Goal: Task Accomplishment & Management: Manage account settings

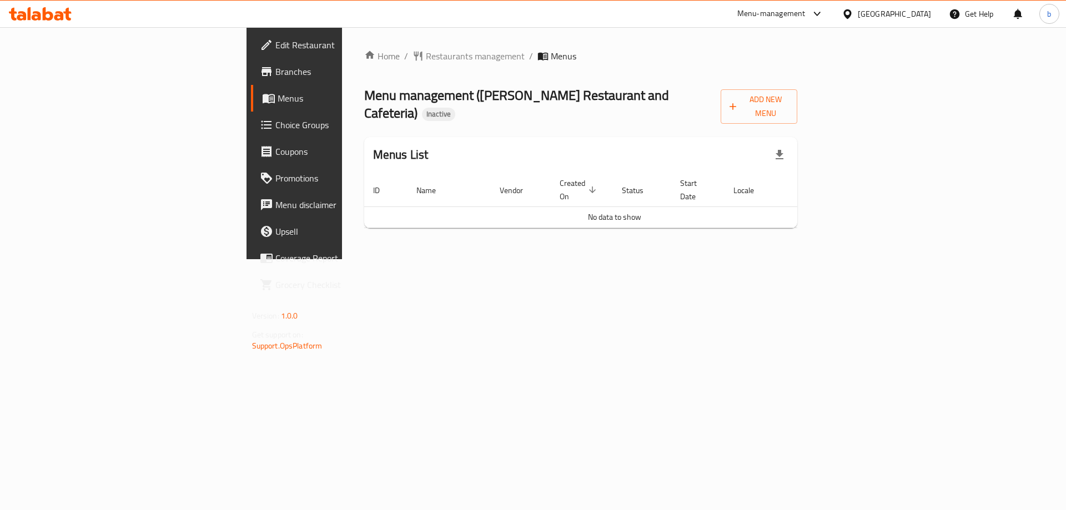
click at [275, 73] on span "Branches" at bounding box center [345, 71] width 140 height 13
click at [789, 98] on span "Add New Menu" at bounding box center [756, 107] width 65 height 28
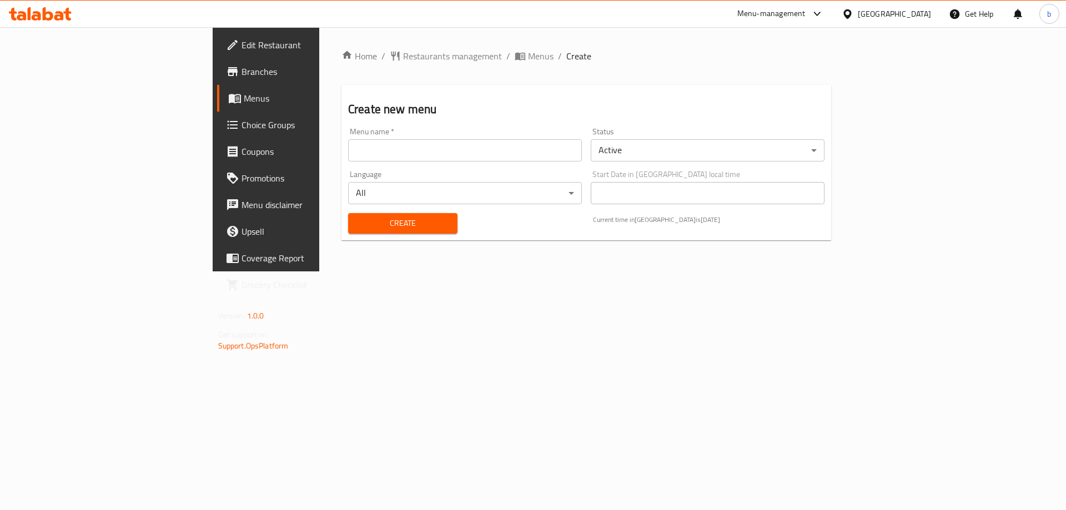
drag, startPoint x: 278, startPoint y: 154, endPoint x: 296, endPoint y: 150, distance: 18.7
click at [348, 154] on input "text" at bounding box center [465, 150] width 234 height 22
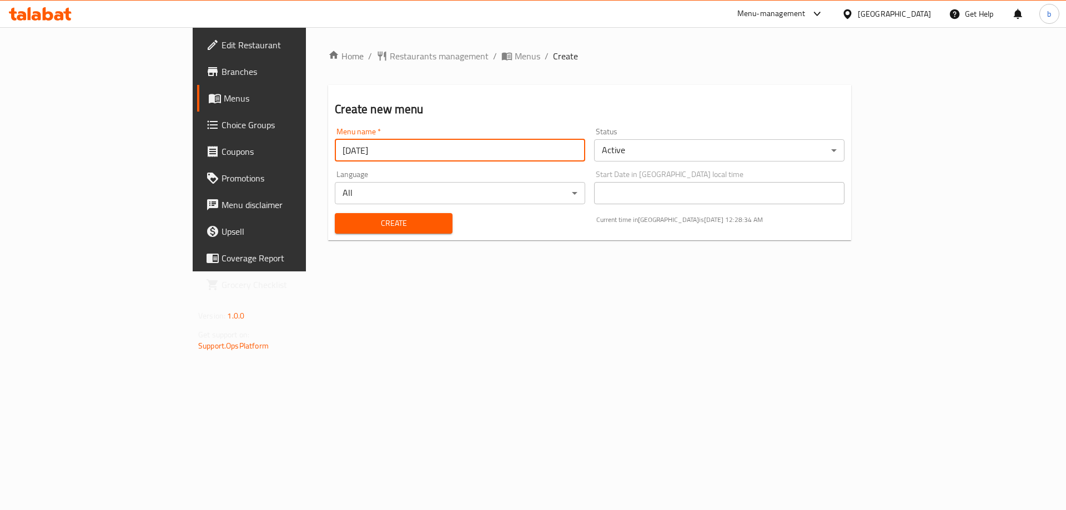
type input "[DATE]"
click at [335, 213] on button "Create" at bounding box center [393, 223] width 117 height 21
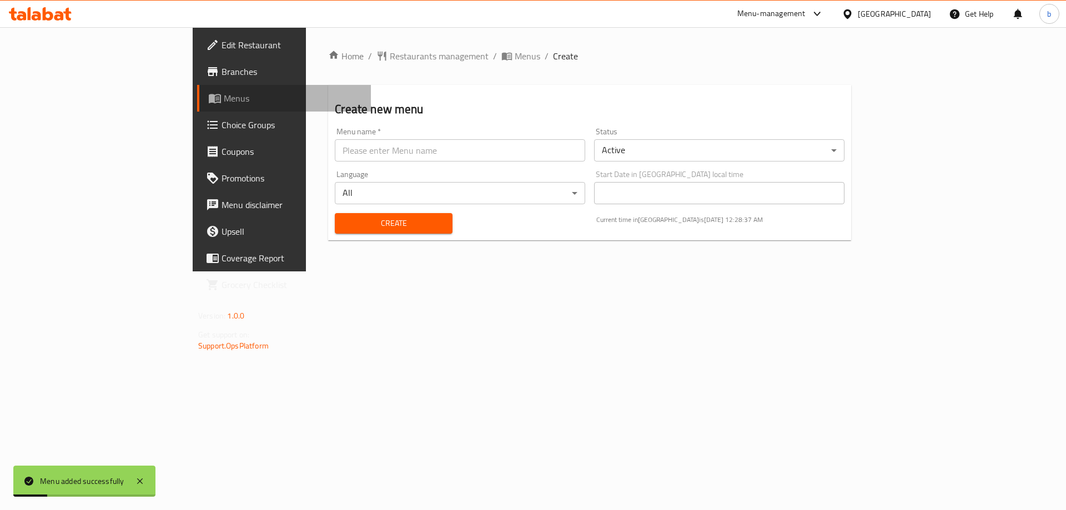
click at [224, 96] on span "Menus" at bounding box center [293, 98] width 138 height 13
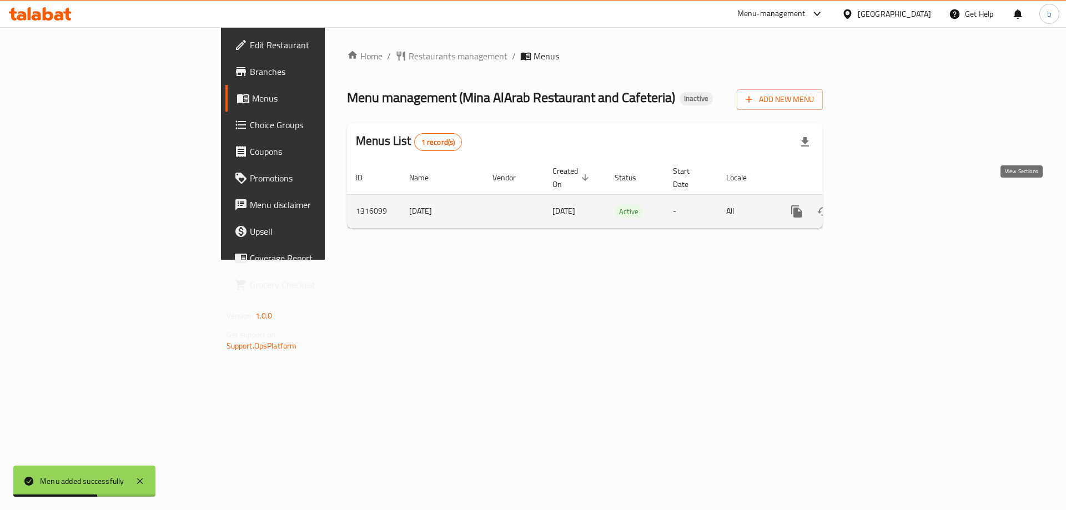
click at [882, 207] on icon "enhanced table" at bounding box center [877, 212] width 10 height 10
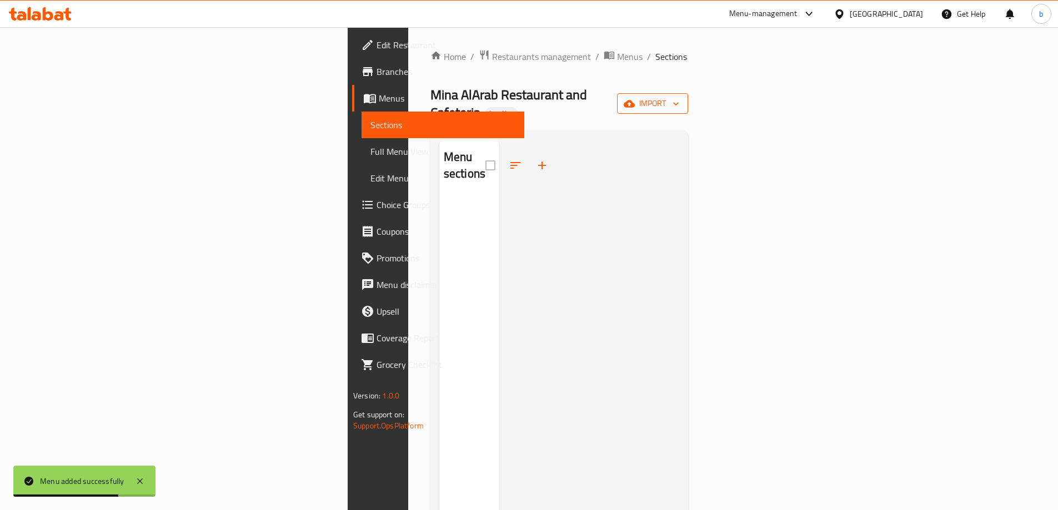
click at [679, 102] on span "import" at bounding box center [652, 104] width 53 height 14
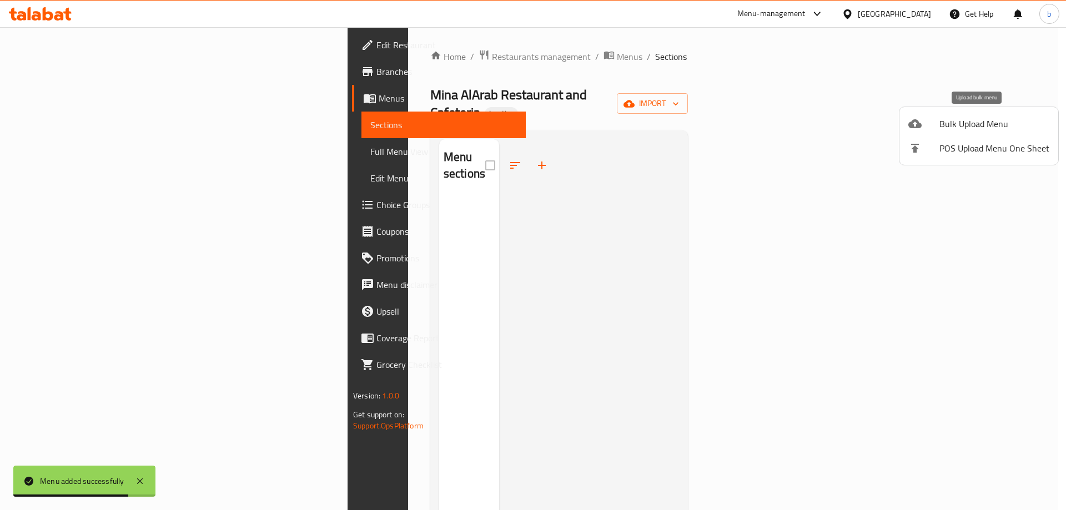
click at [937, 127] on div at bounding box center [923, 123] width 31 height 13
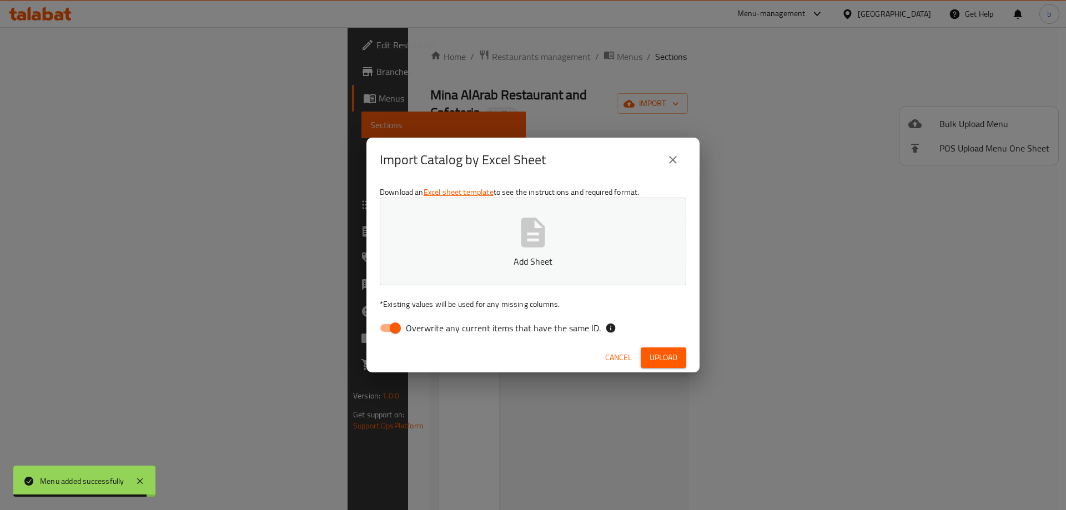
click at [391, 325] on input "Overwrite any current items that have the same ID." at bounding box center [395, 328] width 63 height 21
checkbox input "false"
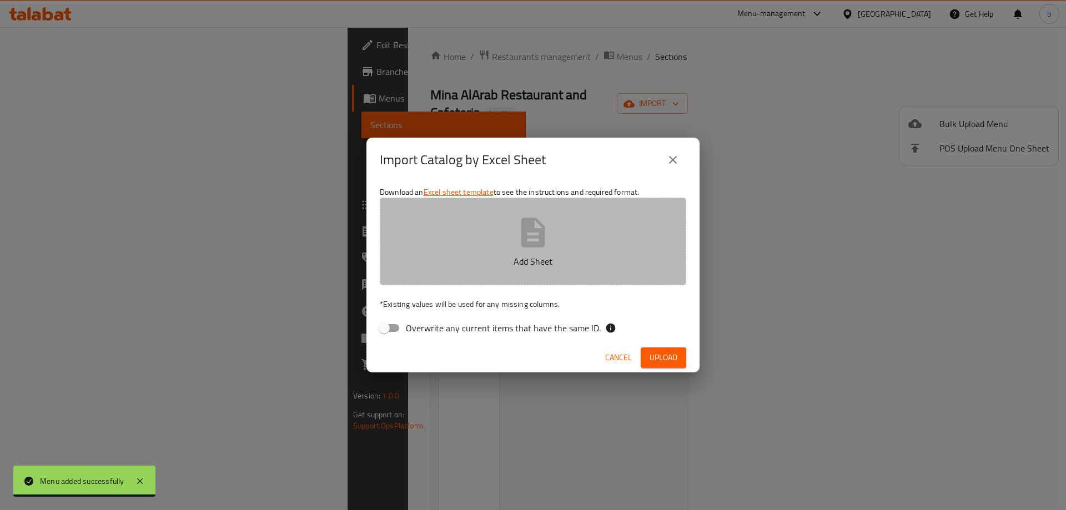
click at [485, 251] on button "Add Sheet" at bounding box center [533, 242] width 306 height 88
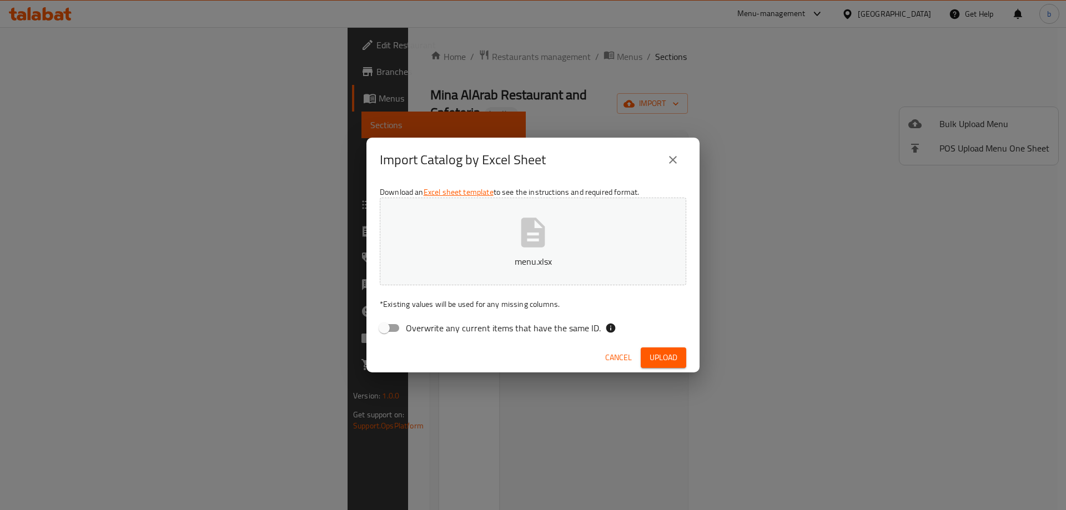
click at [655, 356] on span "Upload" at bounding box center [664, 358] width 28 height 14
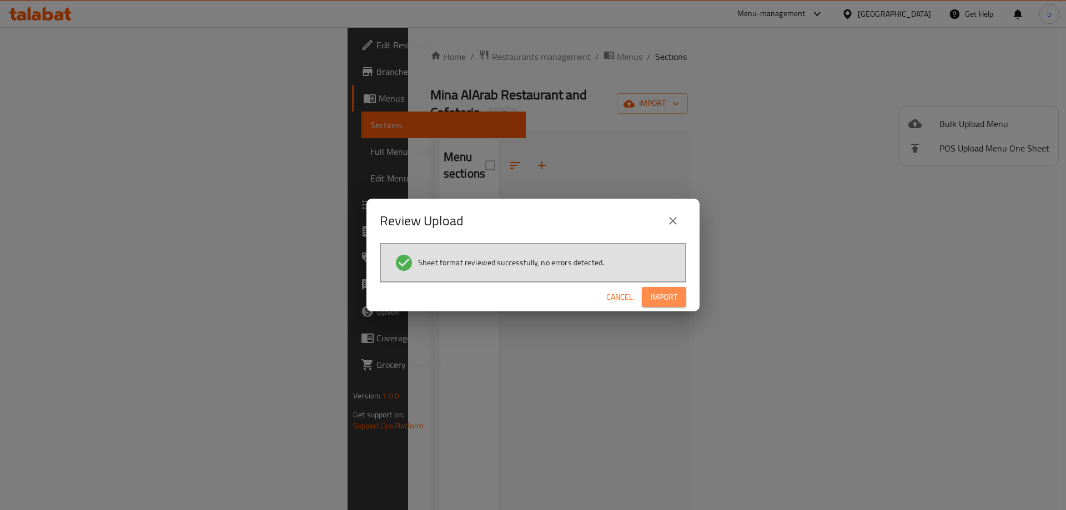
click at [653, 294] on span "Import" at bounding box center [664, 297] width 27 height 14
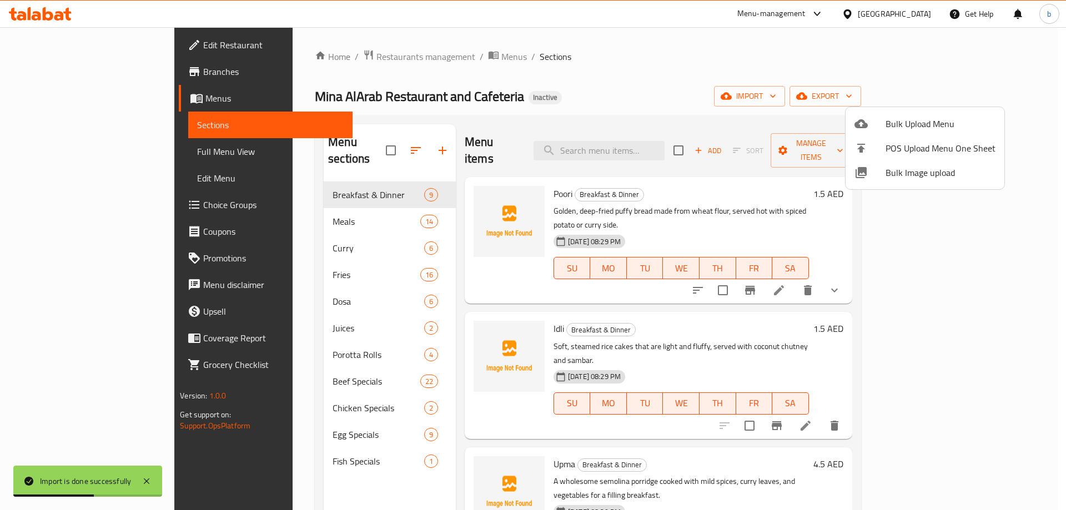
click at [52, 145] on div at bounding box center [533, 255] width 1066 height 510
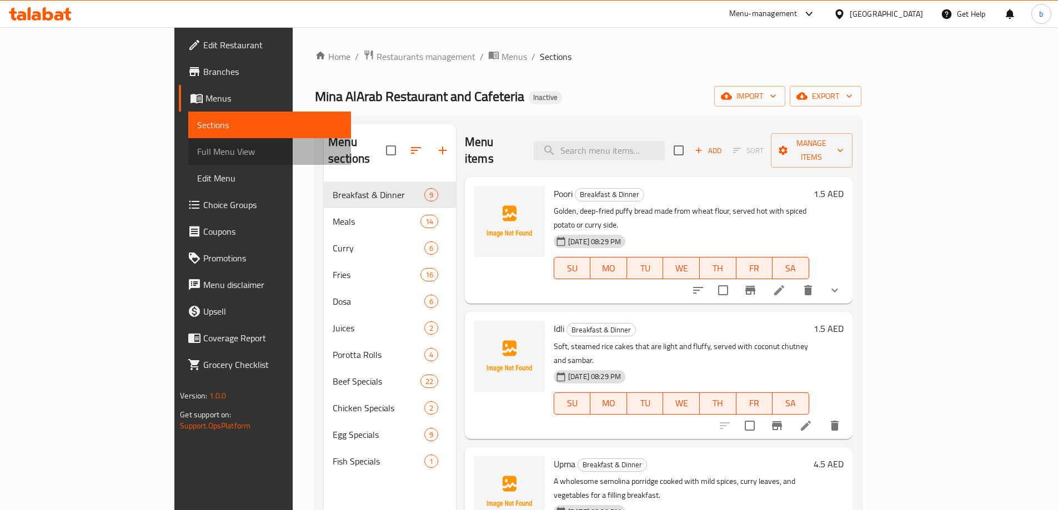
drag, startPoint x: 58, startPoint y: 150, endPoint x: 122, endPoint y: 147, distance: 63.4
click at [197, 150] on span "Full Menu View" at bounding box center [269, 151] width 145 height 13
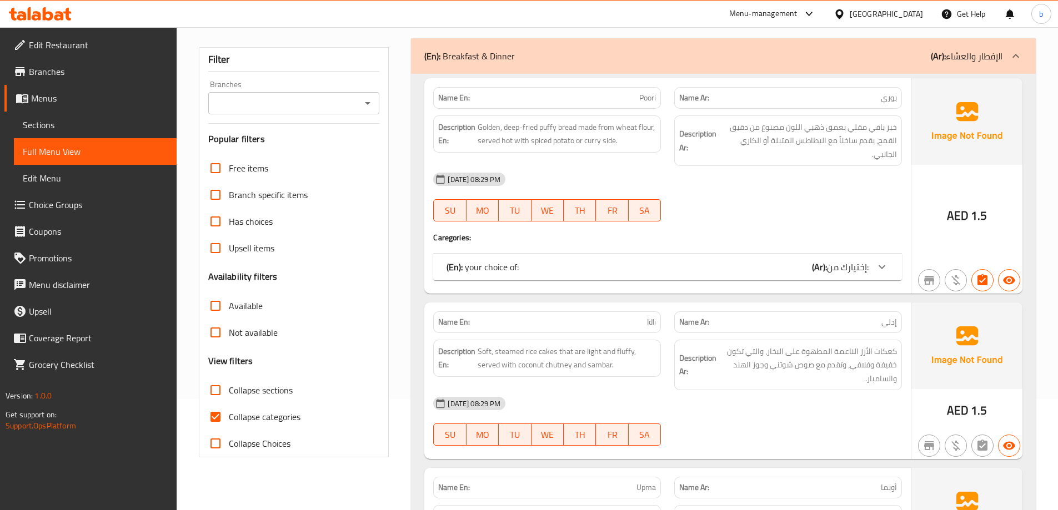
scroll to position [167, 0]
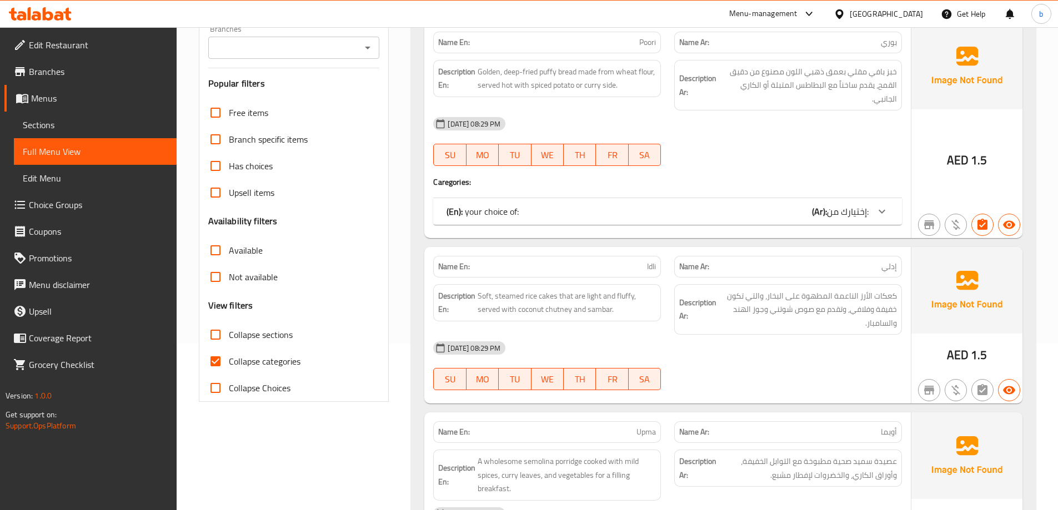
drag, startPoint x: 213, startPoint y: 363, endPoint x: 855, endPoint y: 334, distance: 642.5
click at [213, 363] on input "Collapse categories" at bounding box center [215, 361] width 27 height 27
checkbox input "false"
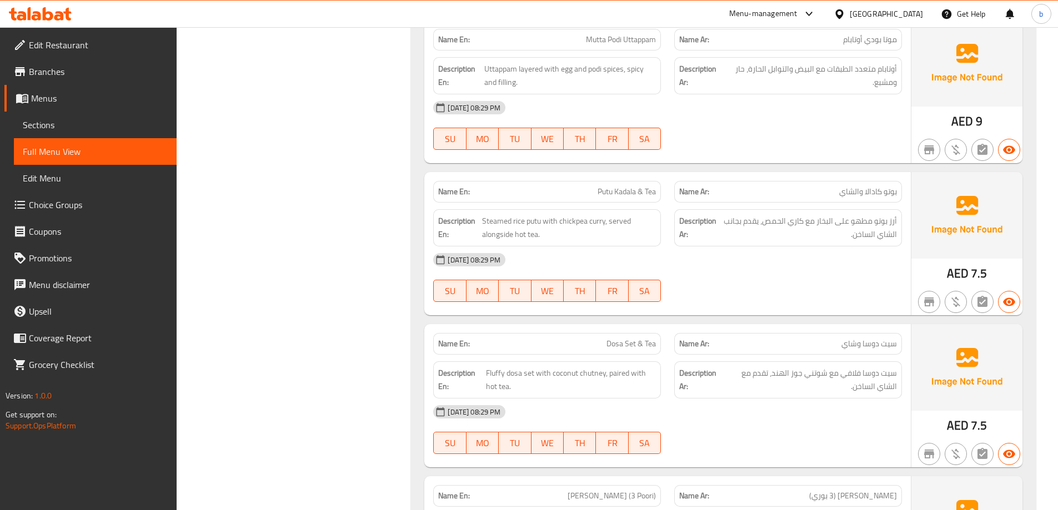
scroll to position [7718, 0]
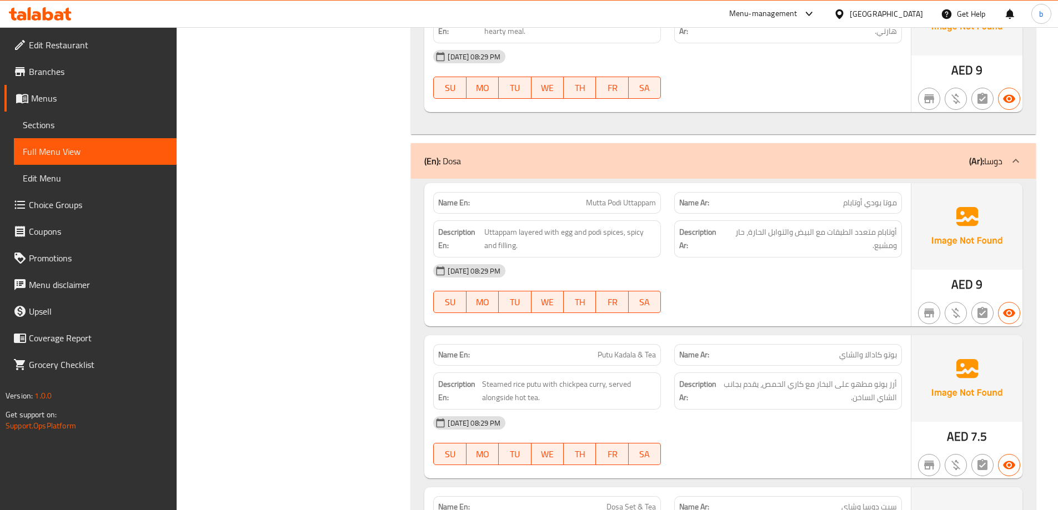
drag, startPoint x: 972, startPoint y: 127, endPoint x: 972, endPoint y: 138, distance: 11.1
click at [972, 153] on b "(Ar):" at bounding box center [976, 161] width 15 height 17
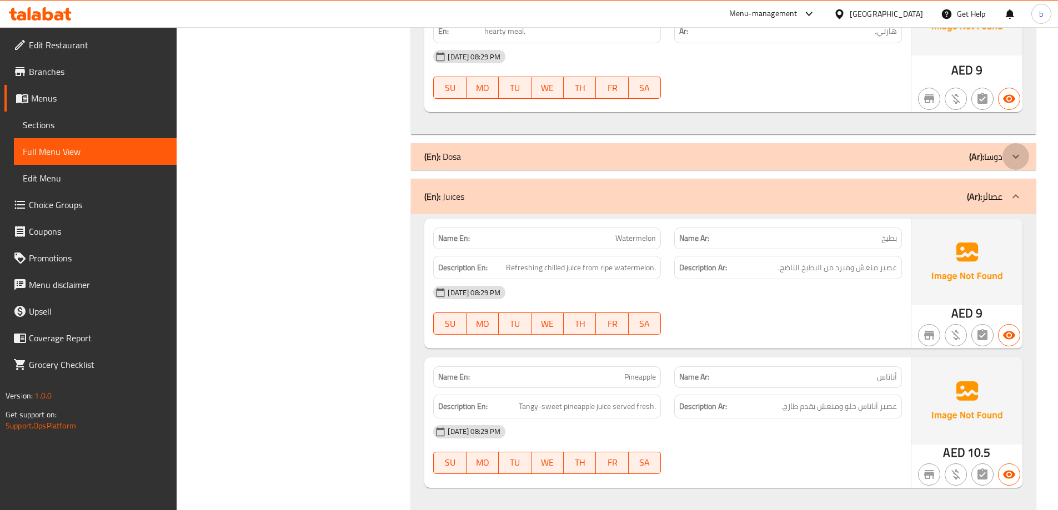
click at [1007, 143] on div at bounding box center [1015, 156] width 27 height 27
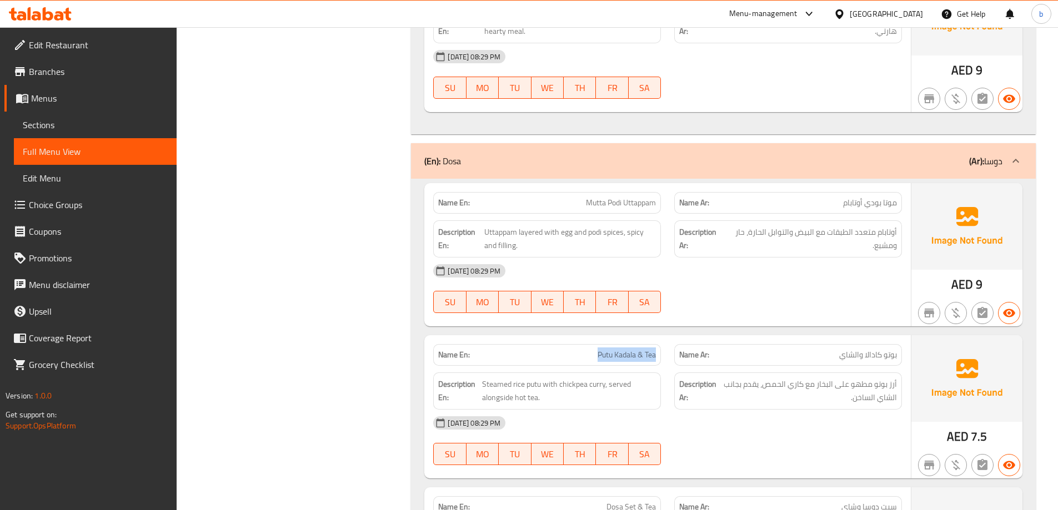
drag, startPoint x: 586, startPoint y: 323, endPoint x: 712, endPoint y: 335, distance: 127.1
click at [666, 338] on div "Name En: Putu Kadala & Tea" at bounding box center [546, 355] width 241 height 35
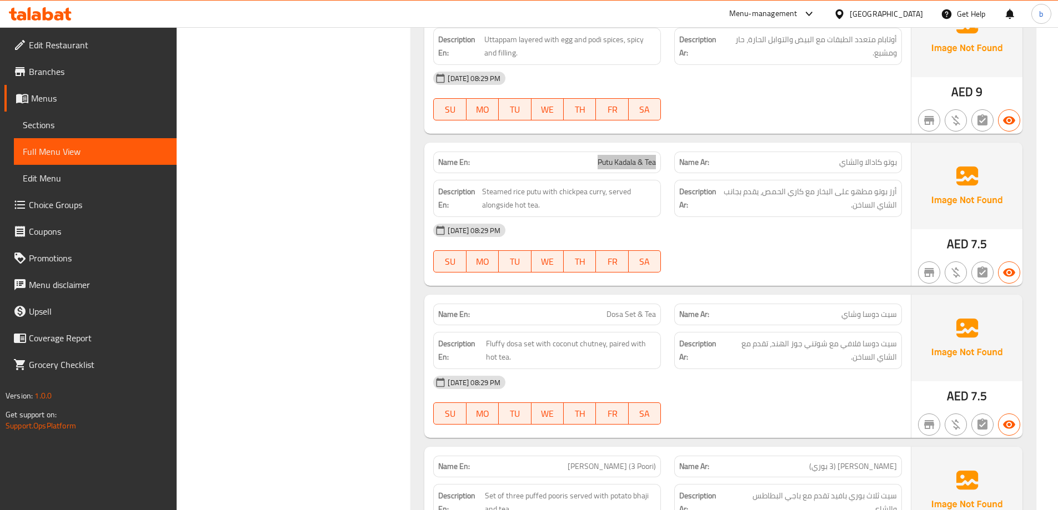
scroll to position [7829, 0]
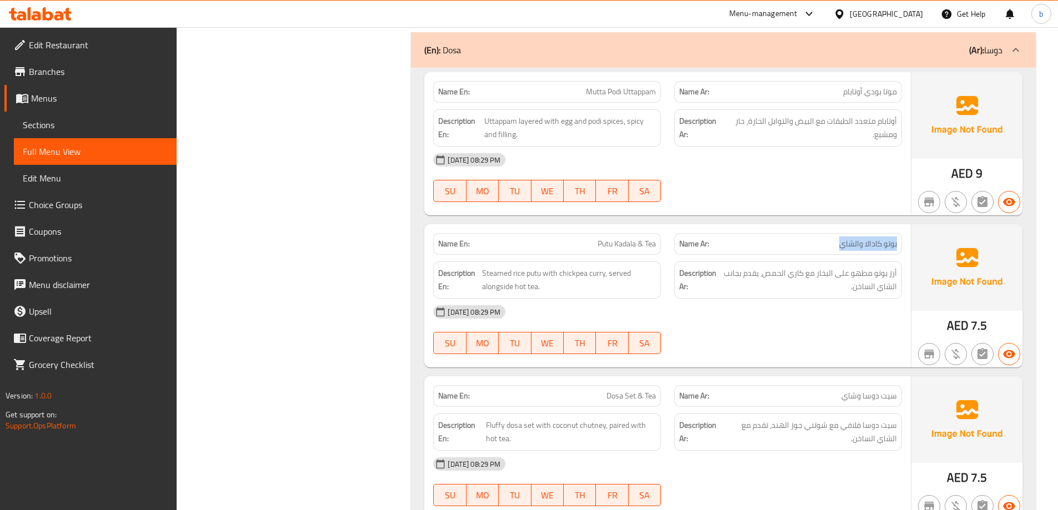
drag, startPoint x: 878, startPoint y: 220, endPoint x: 912, endPoint y: 217, distance: 34.6
click at [906, 227] on div "Name Ar: [PERSON_NAME] والشاي" at bounding box center [787, 244] width 241 height 35
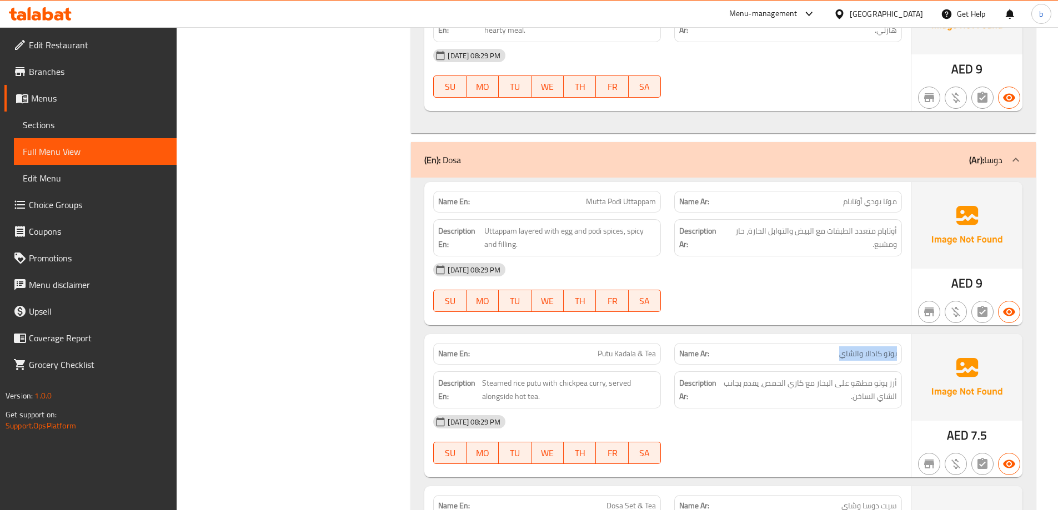
scroll to position [7718, 0]
drag, startPoint x: 968, startPoint y: 140, endPoint x: 938, endPoint y: 117, distance: 37.2
click at [1031, 143] on div "(En): Dosa (Ar): دوسا" at bounding box center [723, 161] width 625 height 36
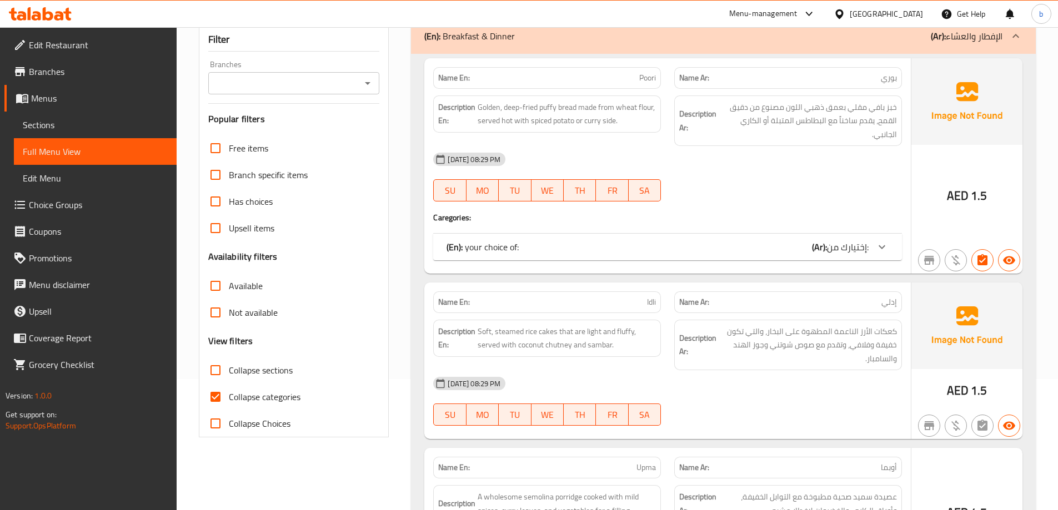
scroll to position [167, 0]
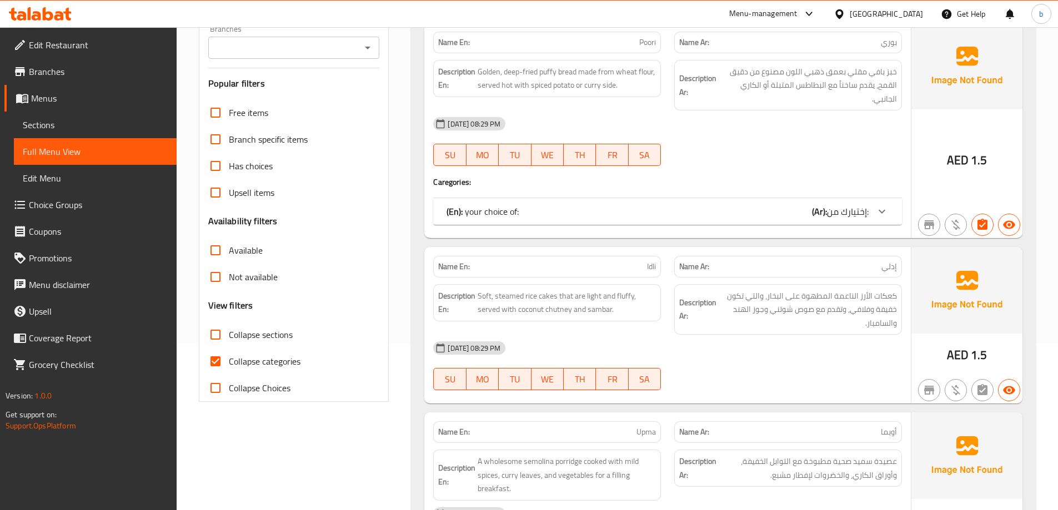
drag, startPoint x: 251, startPoint y: 336, endPoint x: 275, endPoint y: 359, distance: 32.6
click at [250, 336] on span "Collapse sections" at bounding box center [261, 334] width 64 height 13
click at [229, 336] on input "Collapse sections" at bounding box center [215, 334] width 27 height 27
checkbox input "true"
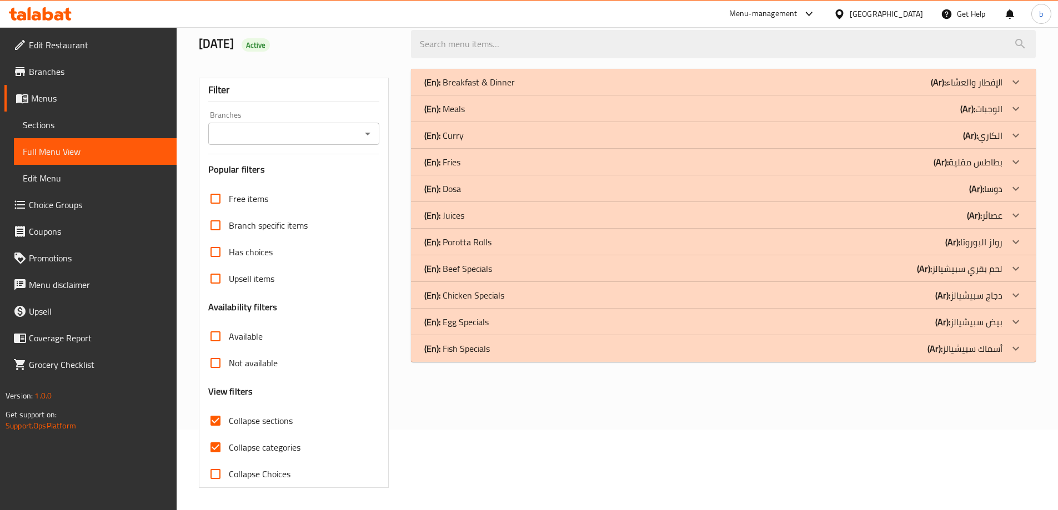
click at [284, 441] on span "Collapse categories" at bounding box center [265, 447] width 72 height 13
click at [229, 434] on input "Collapse categories" at bounding box center [215, 447] width 27 height 27
checkbox input "false"
click at [942, 192] on div "(En): Dosa (Ar): دوسا" at bounding box center [713, 188] width 578 height 13
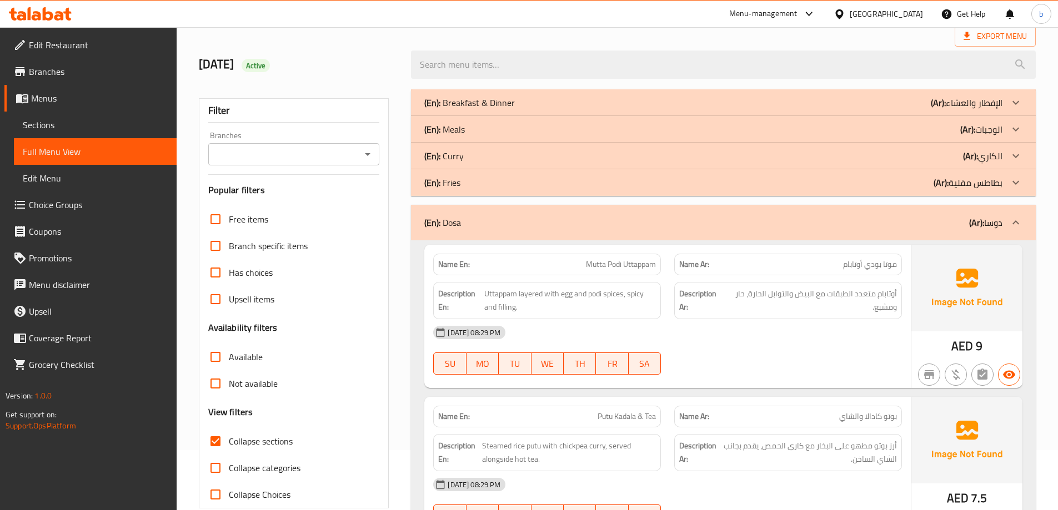
scroll to position [0, 0]
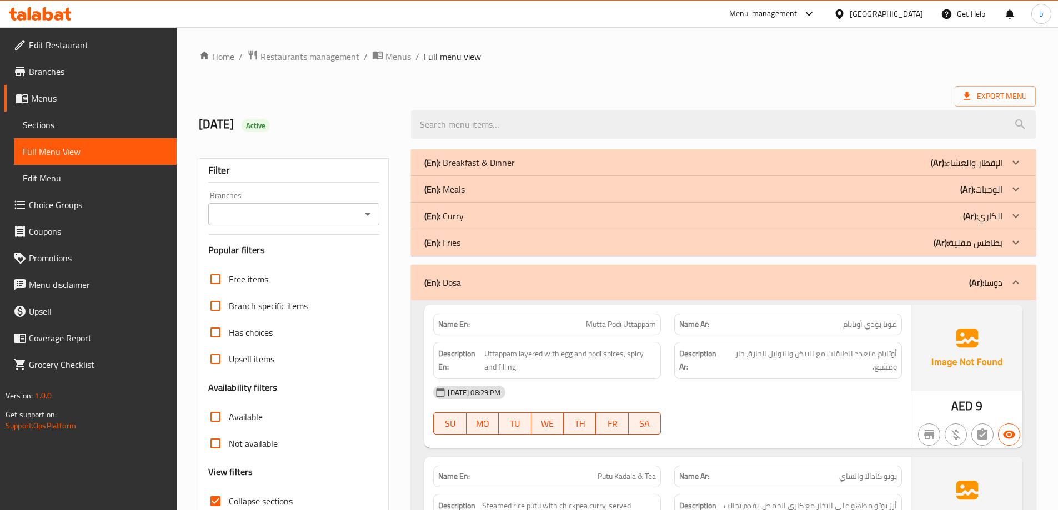
click at [50, 119] on span "Sections" at bounding box center [95, 124] width 145 height 13
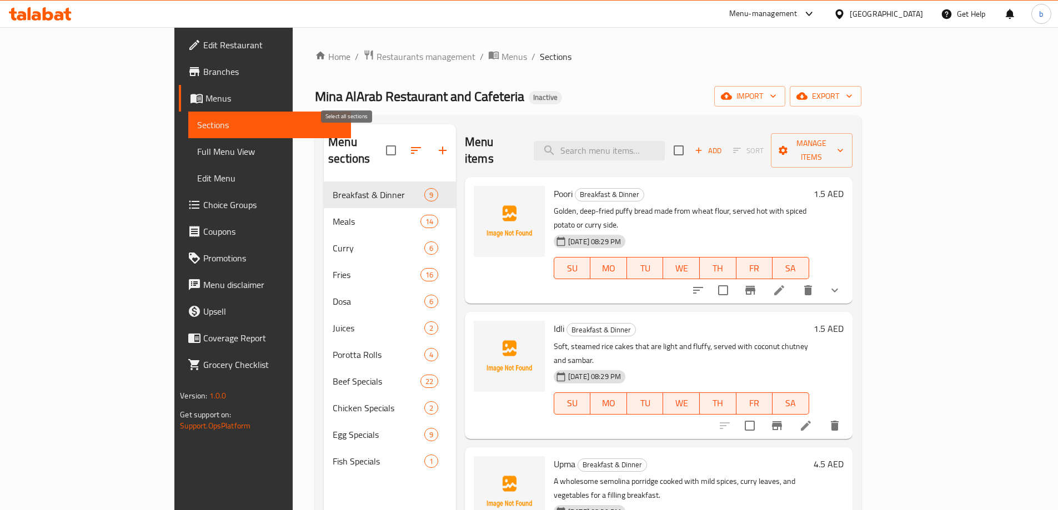
click at [379, 140] on input "checkbox" at bounding box center [390, 150] width 23 height 23
checkbox input "true"
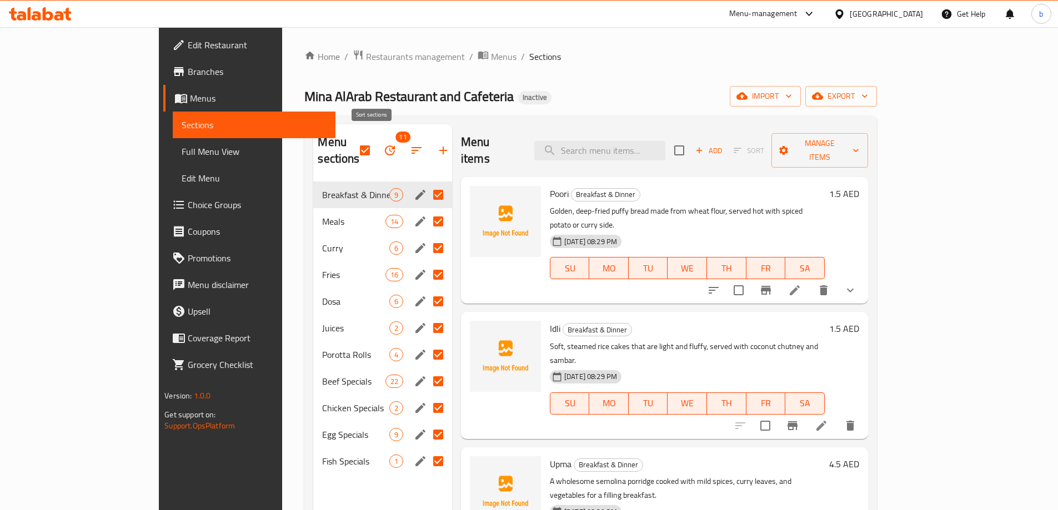
click at [410, 144] on icon "button" at bounding box center [416, 150] width 13 height 13
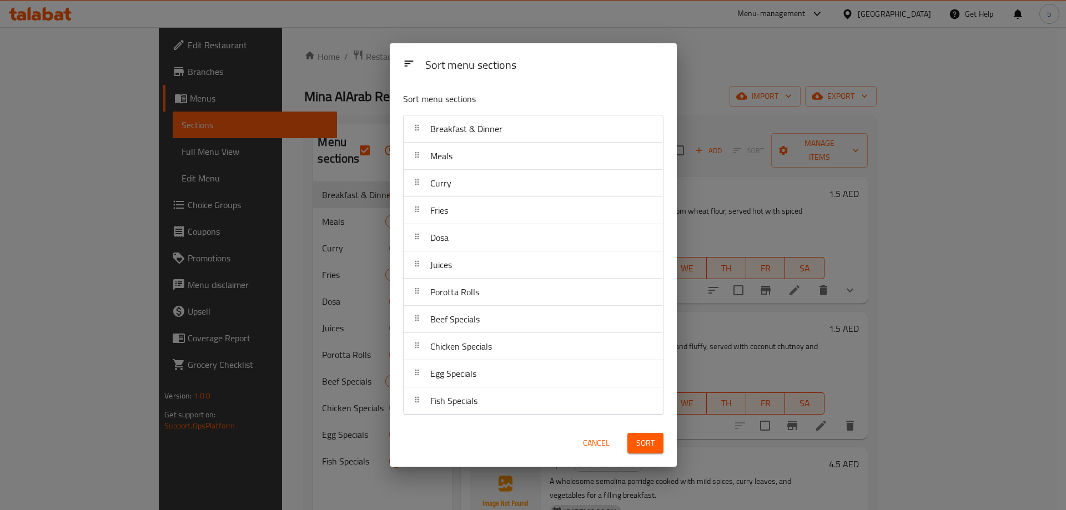
click at [338, 150] on div "Sort menu sections Sort menu sections Breakfast & Dinner Meals Curry Fries Dosa…" at bounding box center [533, 255] width 1066 height 510
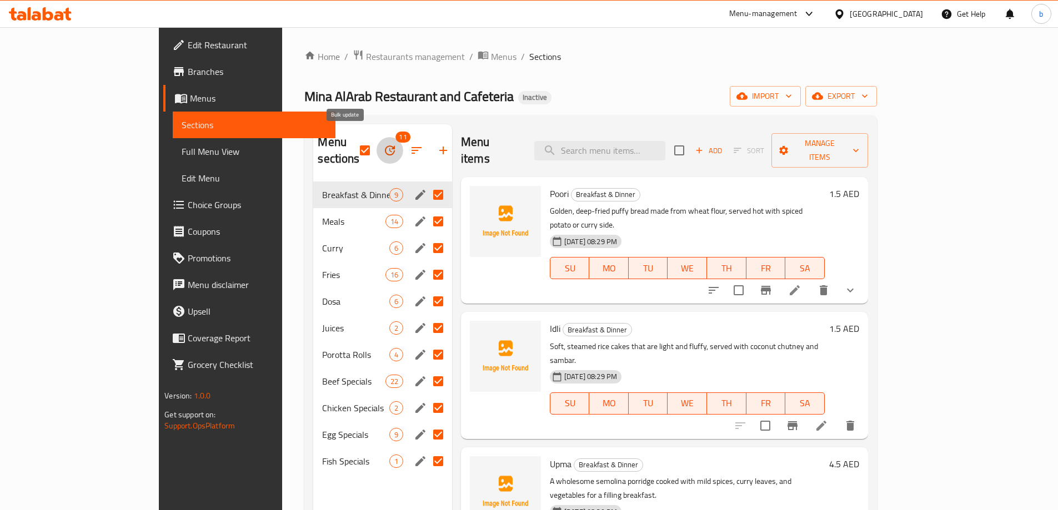
click at [383, 144] on icon "button" at bounding box center [389, 150] width 13 height 13
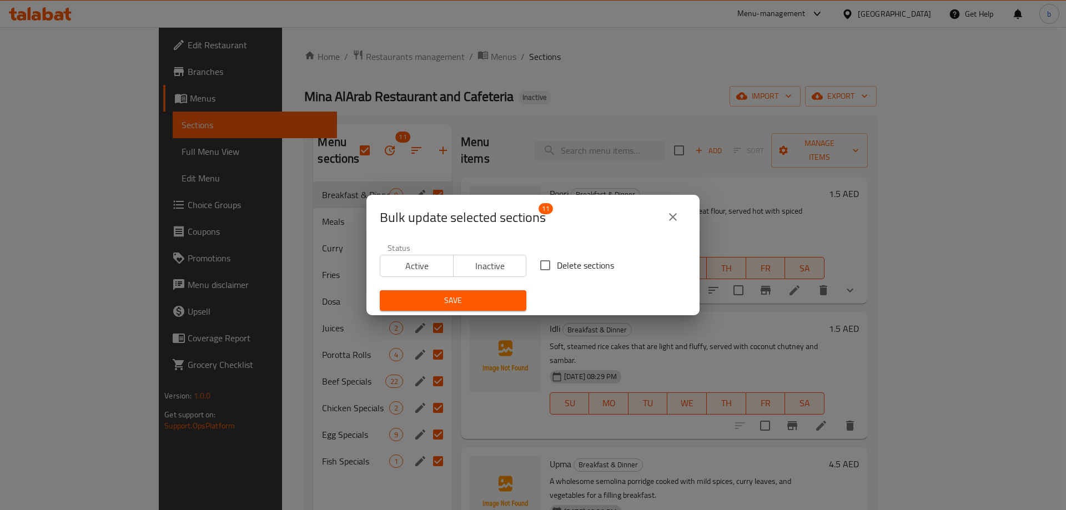
click at [557, 265] on span "Delete sections" at bounding box center [585, 265] width 57 height 13
click at [555, 265] on input "Delete sections" at bounding box center [545, 265] width 23 height 23
checkbox input "true"
click at [506, 295] on span "Save" at bounding box center [453, 301] width 129 height 14
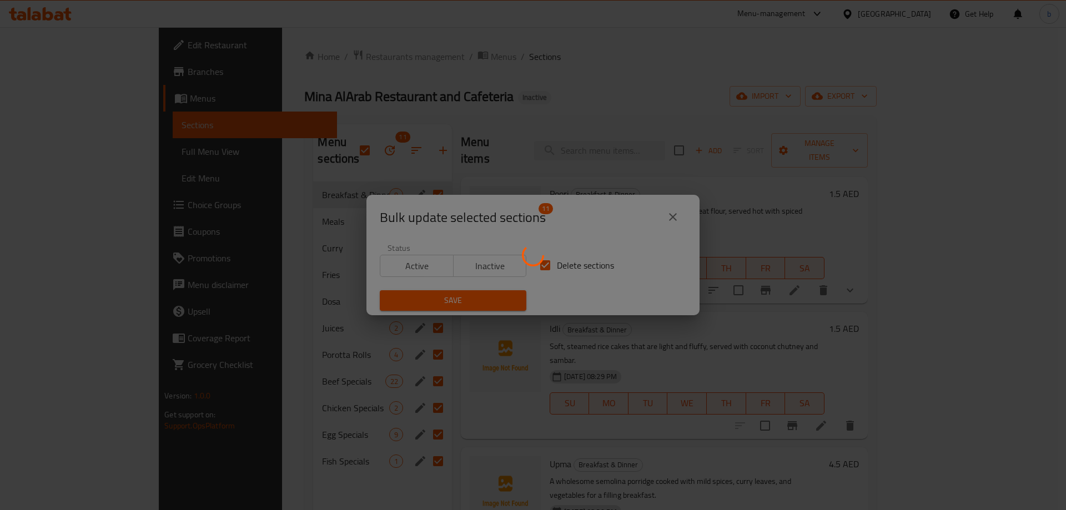
checkbox input "false"
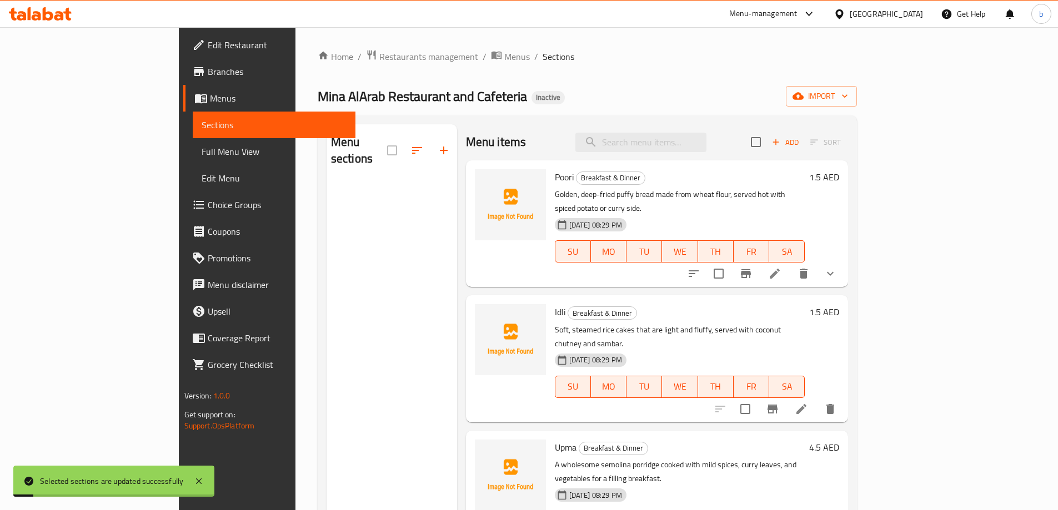
click at [183, 89] on link "Menus" at bounding box center [269, 98] width 172 height 27
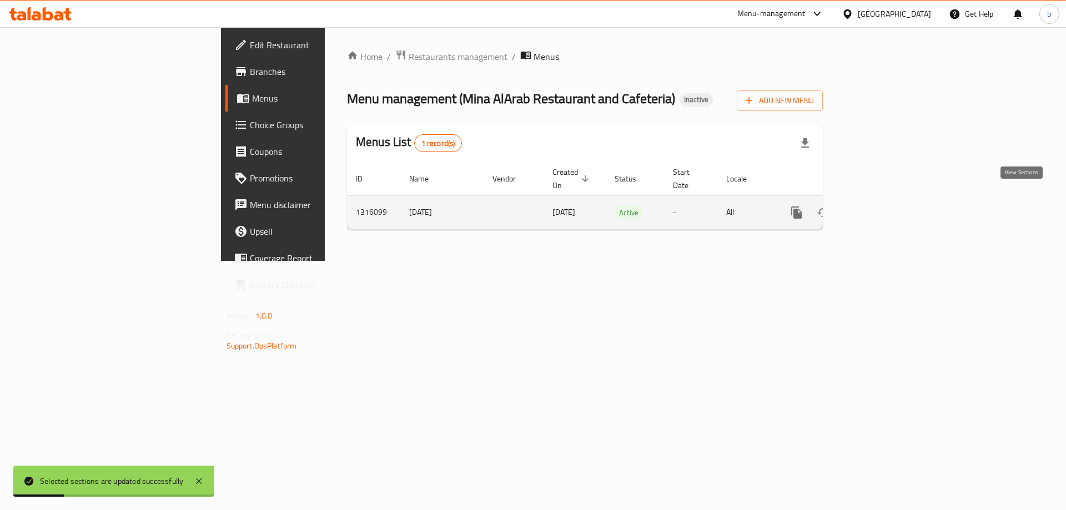
click at [883, 206] on icon "enhanced table" at bounding box center [876, 212] width 13 height 13
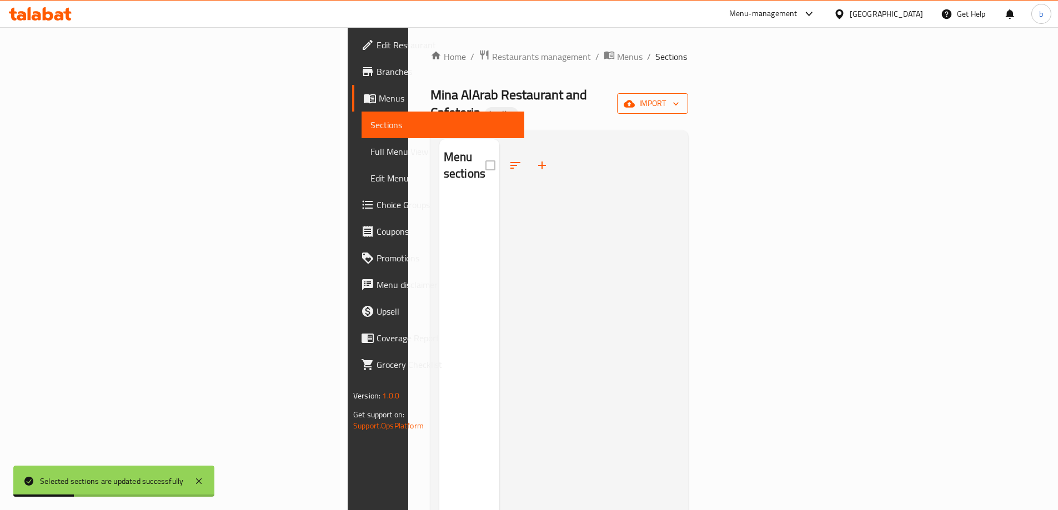
click at [679, 97] on span "import" at bounding box center [652, 104] width 53 height 14
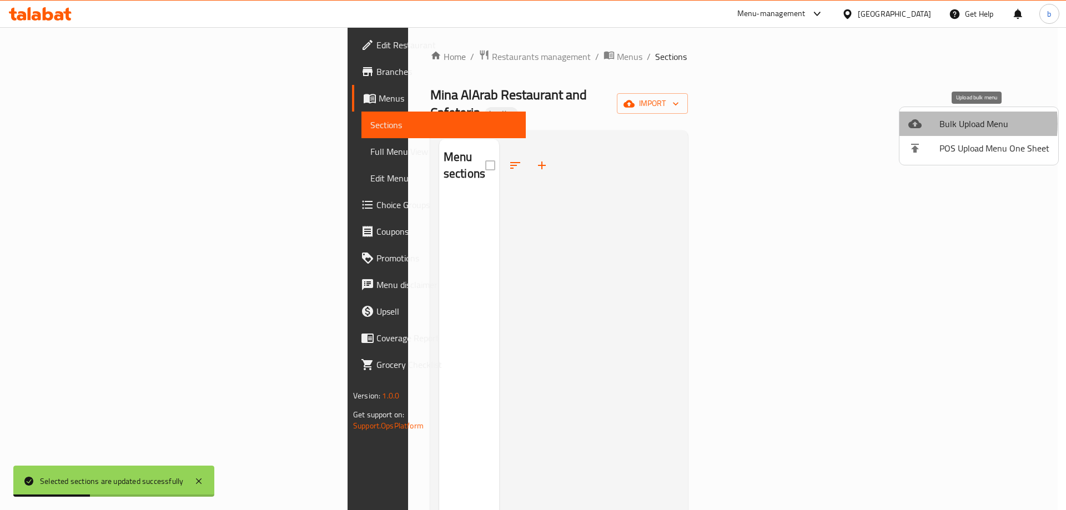
click at [933, 124] on div at bounding box center [923, 123] width 31 height 13
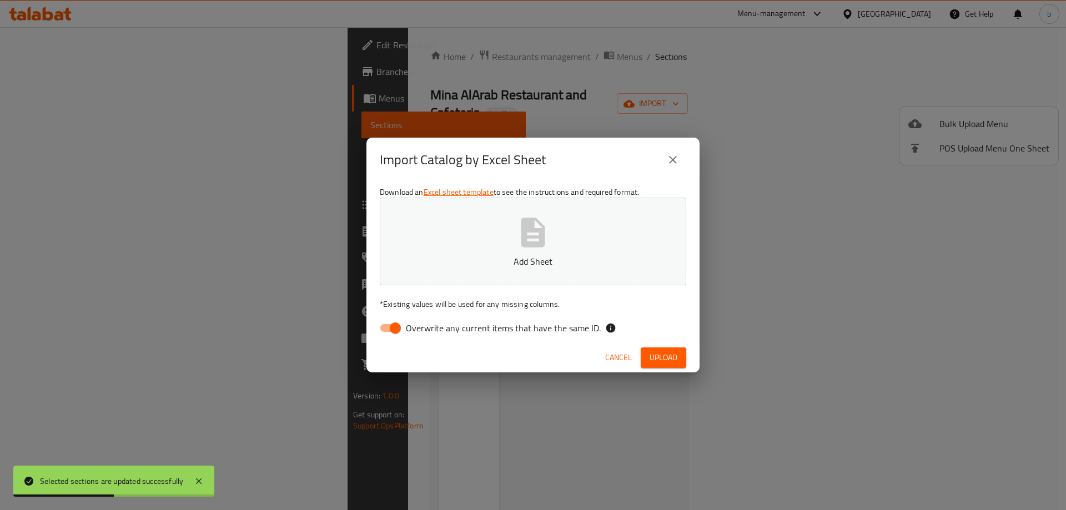
click at [397, 328] on input "Overwrite any current items that have the same ID." at bounding box center [395, 328] width 63 height 21
checkbox input "false"
click at [448, 240] on button "Add Sheet" at bounding box center [533, 242] width 306 height 88
click at [650, 355] on span "Upload" at bounding box center [664, 358] width 28 height 14
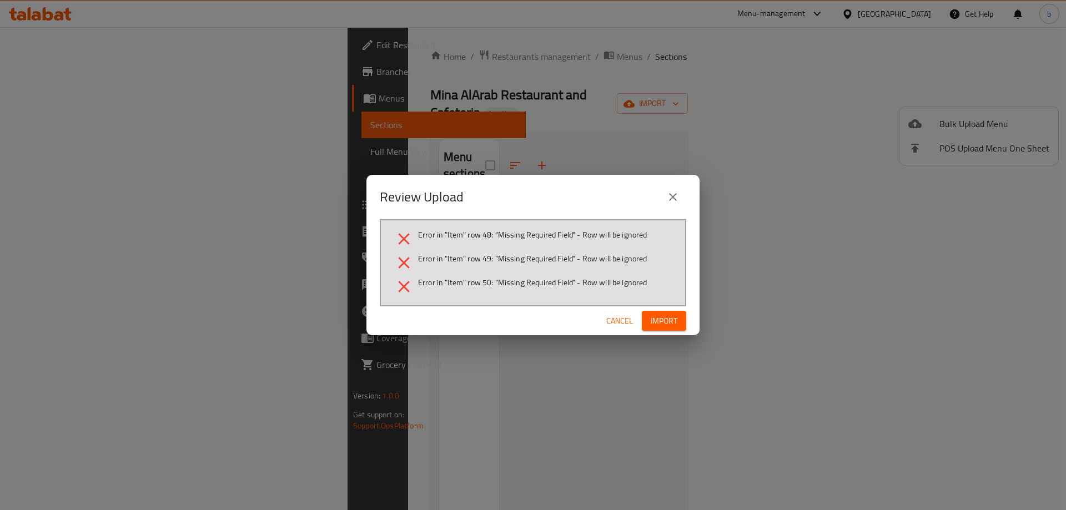
click at [665, 203] on button "close" at bounding box center [673, 197] width 27 height 27
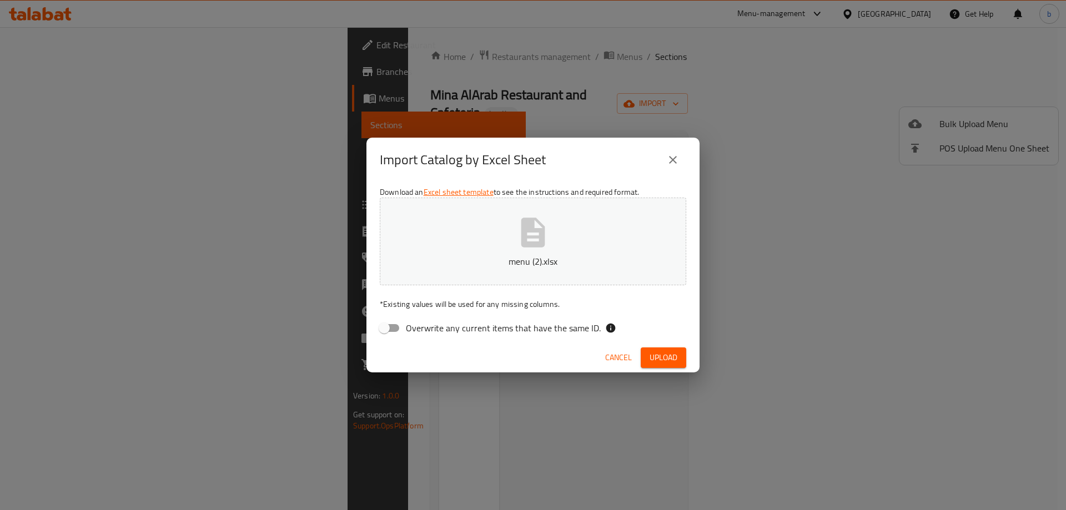
click at [648, 358] on button "Upload" at bounding box center [664, 358] width 46 height 21
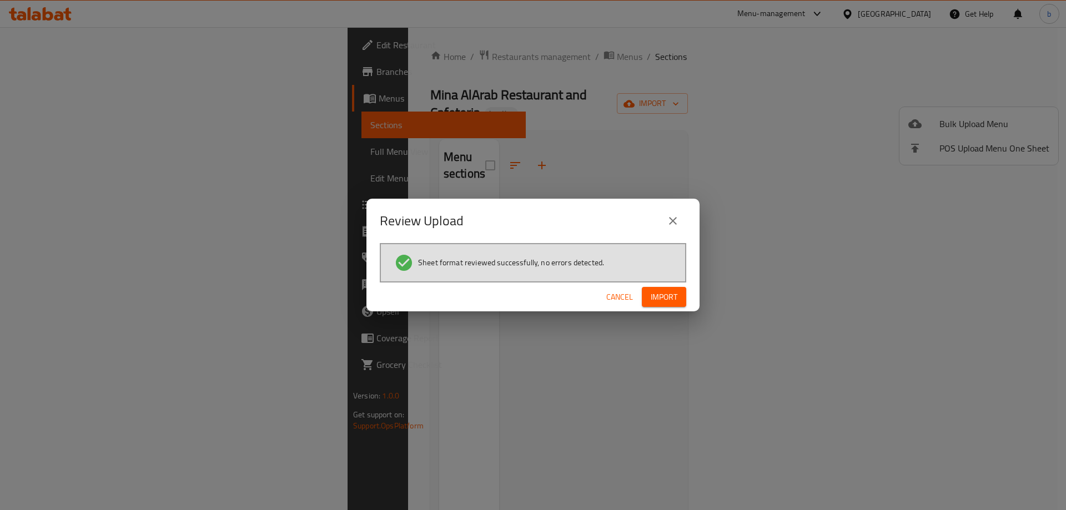
click at [676, 303] on span "Import" at bounding box center [664, 297] width 27 height 14
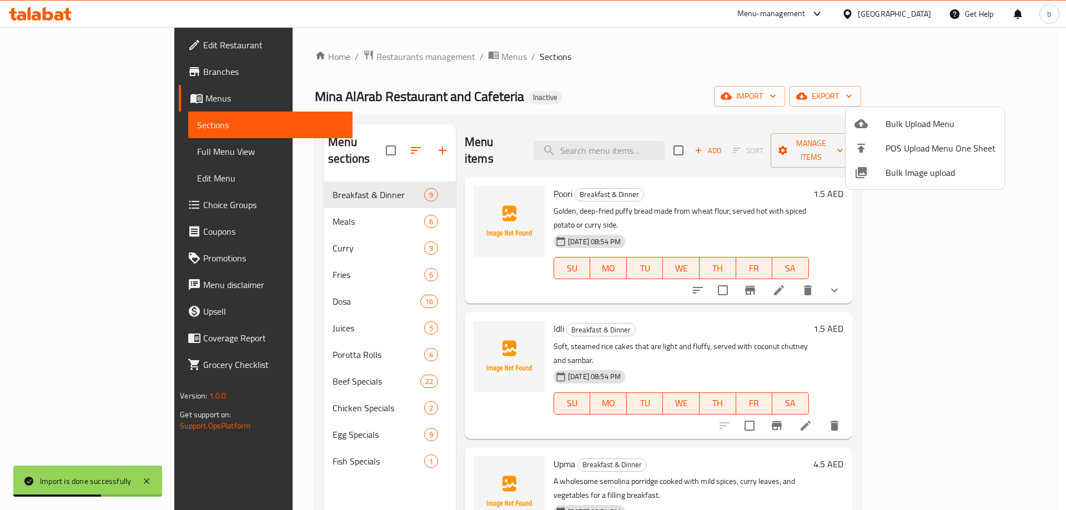
click at [909, 74] on div at bounding box center [533, 255] width 1066 height 510
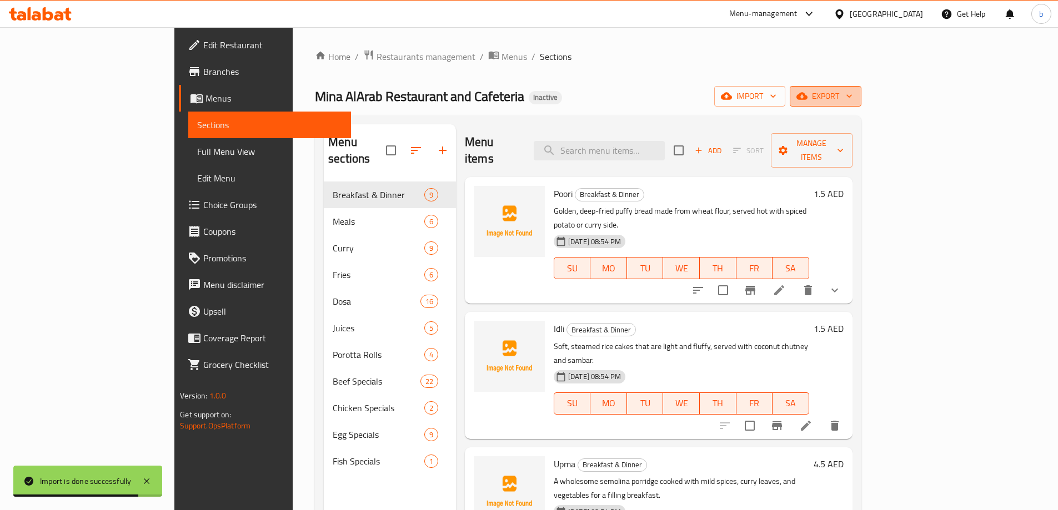
click at [852, 93] on span "export" at bounding box center [825, 96] width 54 height 14
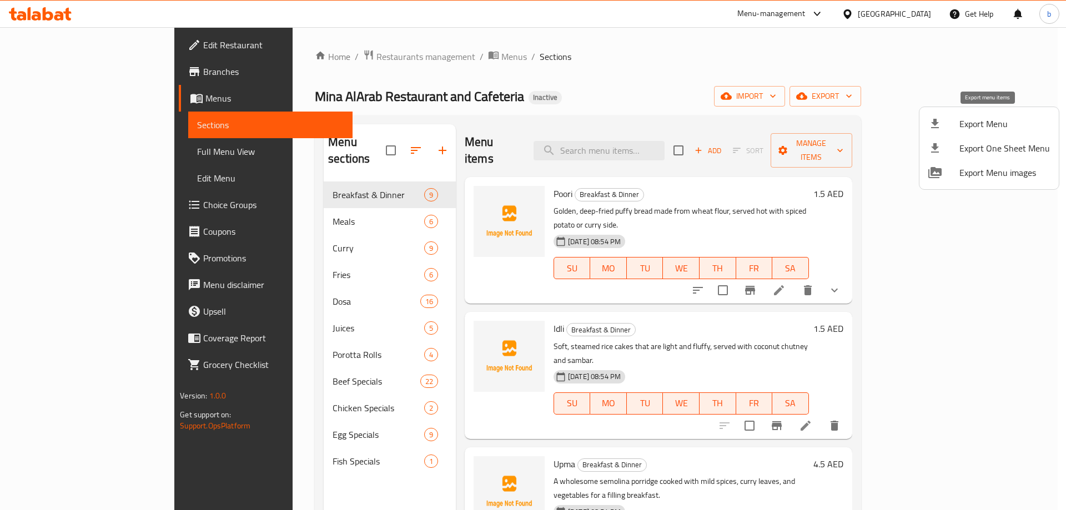
click at [1008, 118] on span "Export Menu" at bounding box center [1004, 123] width 91 height 13
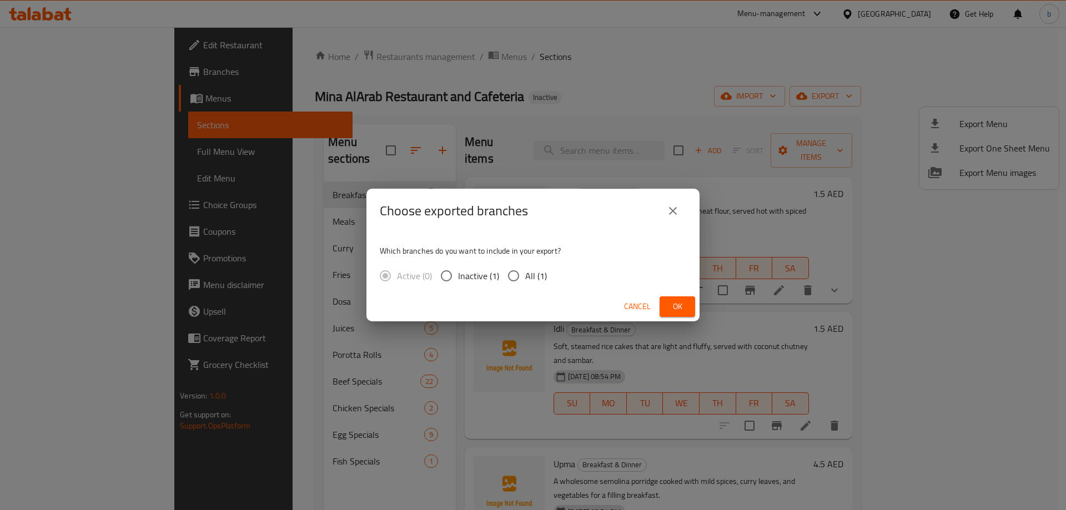
click at [531, 281] on span "All (1)" at bounding box center [536, 275] width 22 height 13
click at [525, 281] on input "All (1)" at bounding box center [513, 275] width 23 height 23
radio input "true"
click at [665, 307] on button "Ok" at bounding box center [678, 306] width 36 height 21
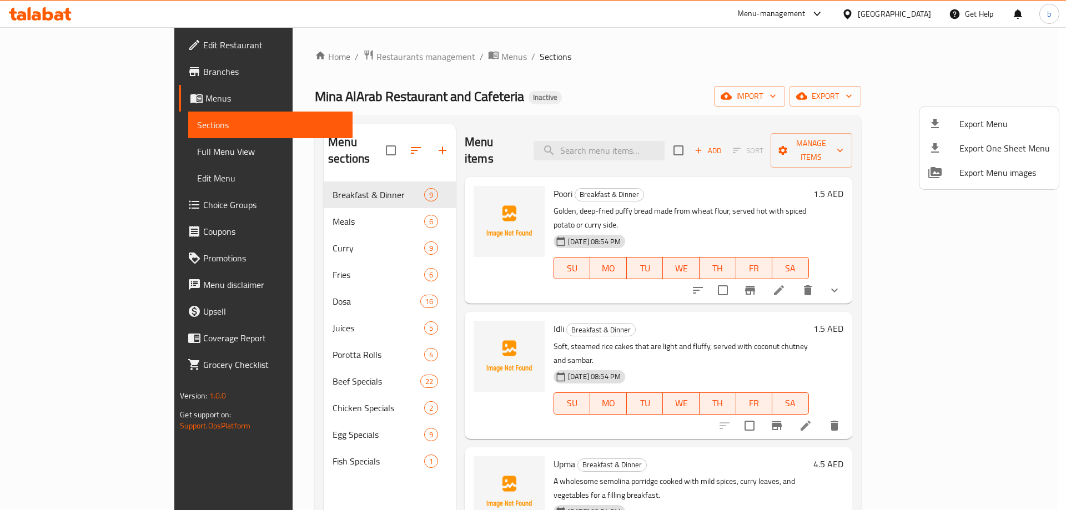
click at [58, 154] on div at bounding box center [533, 255] width 1066 height 510
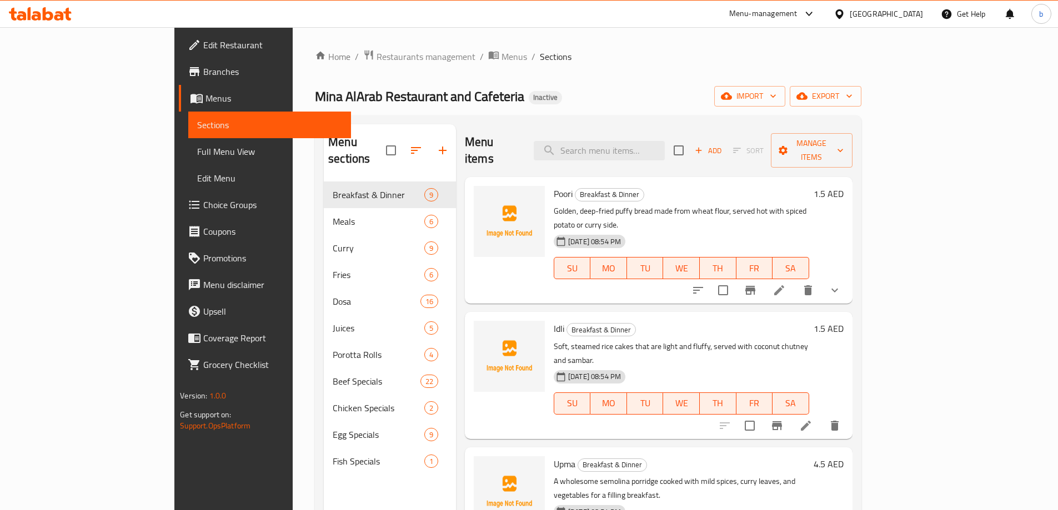
click at [197, 155] on span "Full Menu View" at bounding box center [269, 151] width 145 height 13
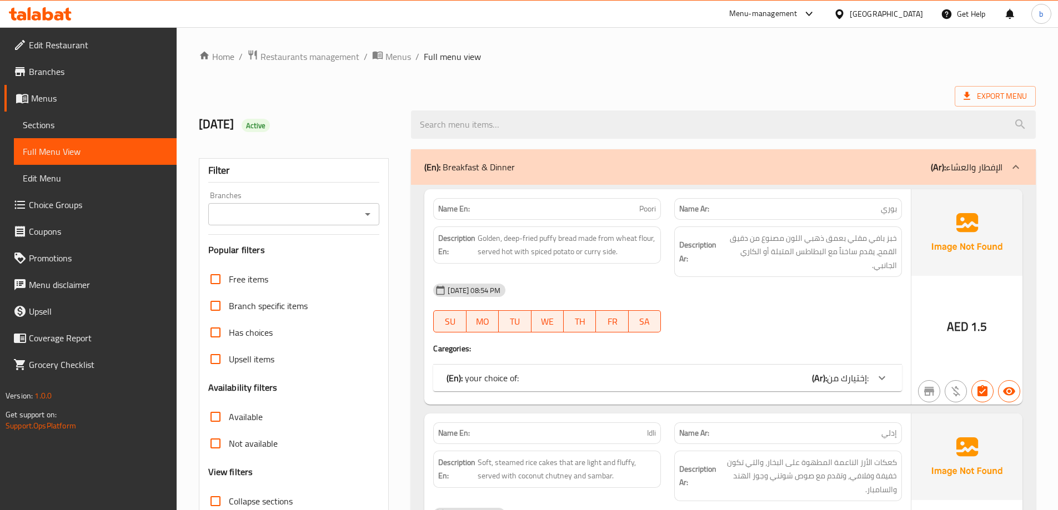
scroll to position [111, 0]
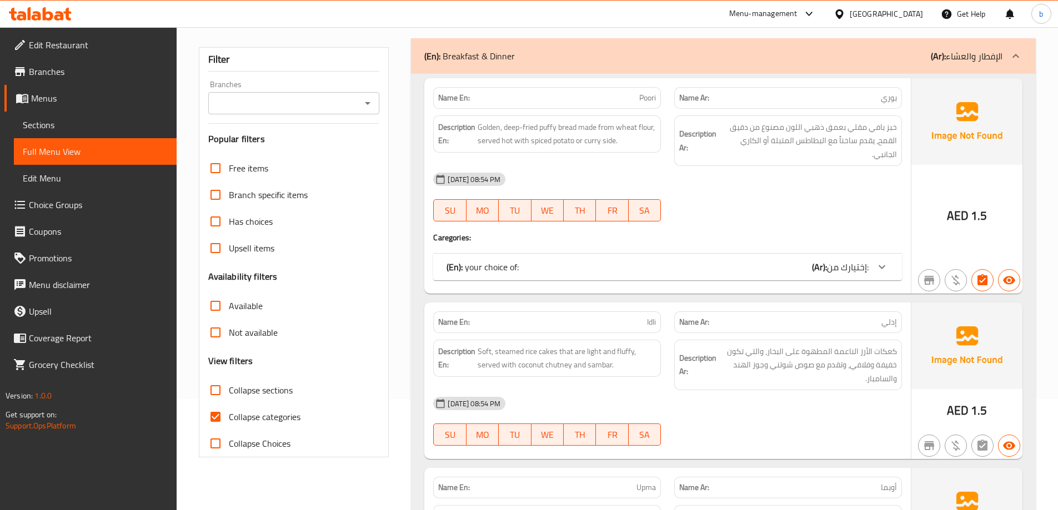
click at [218, 417] on input "Collapse categories" at bounding box center [215, 417] width 27 height 27
checkbox input "false"
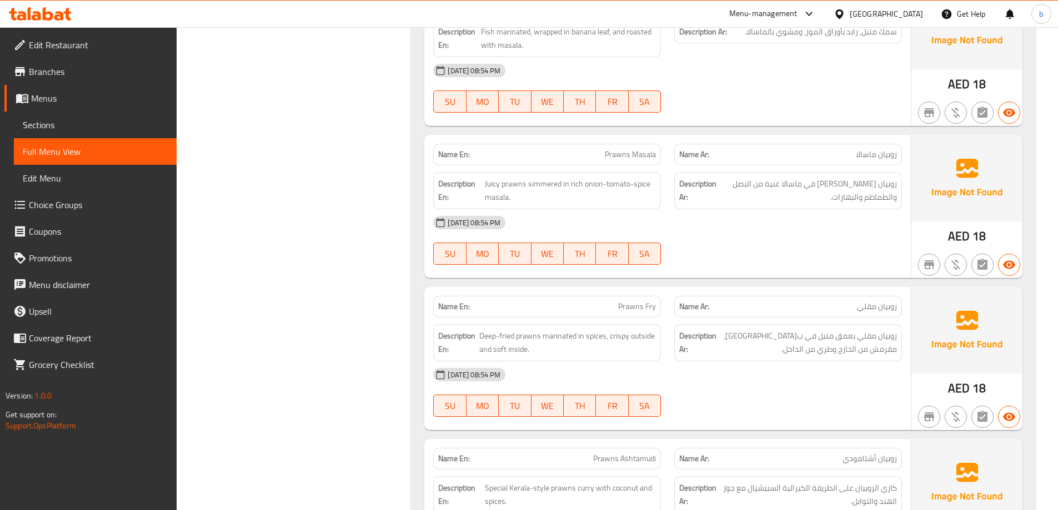
scroll to position [0, 0]
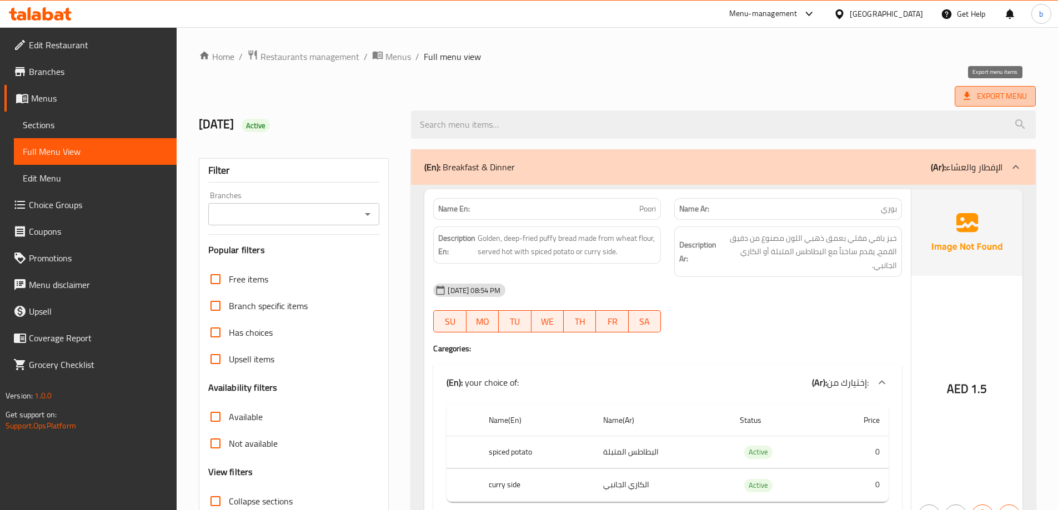
click at [983, 92] on span "Export Menu" at bounding box center [994, 96] width 63 height 14
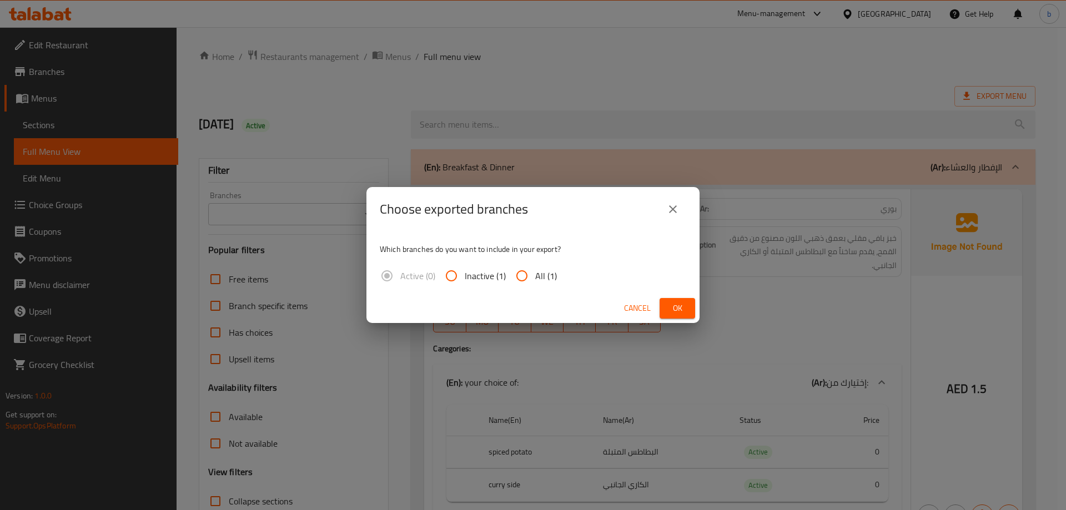
click at [532, 268] on input "All (1)" at bounding box center [522, 276] width 27 height 27
radio input "true"
click at [683, 305] on span "Ok" at bounding box center [678, 308] width 18 height 14
